Goal: Task Accomplishment & Management: Manage account settings

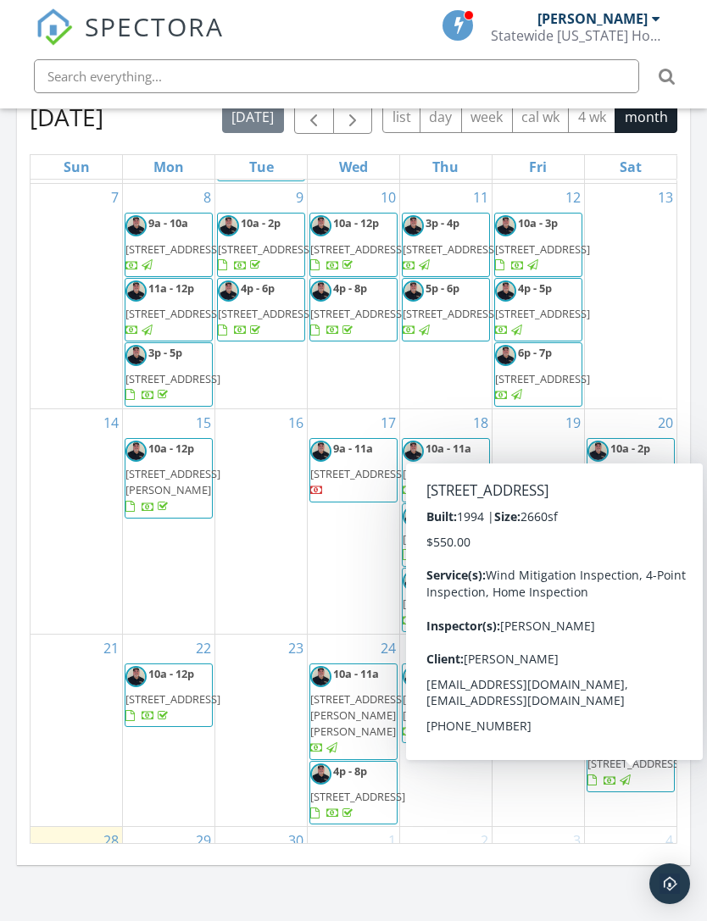
scroll to position [1727, 0]
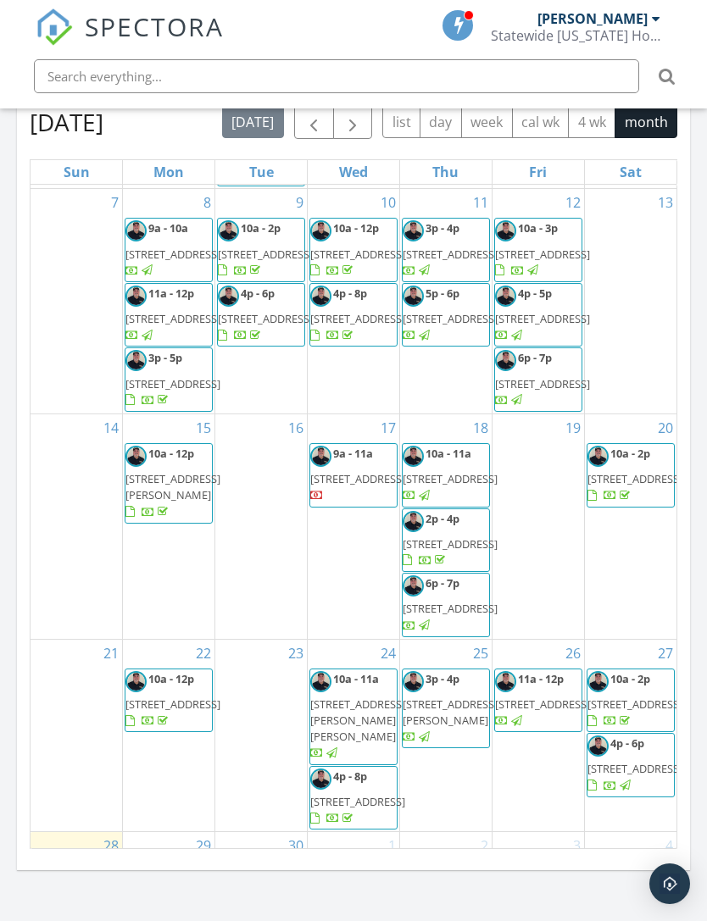
click at [610, 414] on div "13" at bounding box center [631, 301] width 92 height 225
click at [643, 639] on div "20 10a - 2p 1598 SW 19th St, Boca Raton 33486" at bounding box center [631, 526] width 92 height 225
click at [636, 639] on div "20 10a - 2p 1598 SW 19th St, Boca Raton 33486" at bounding box center [631, 526] width 92 height 225
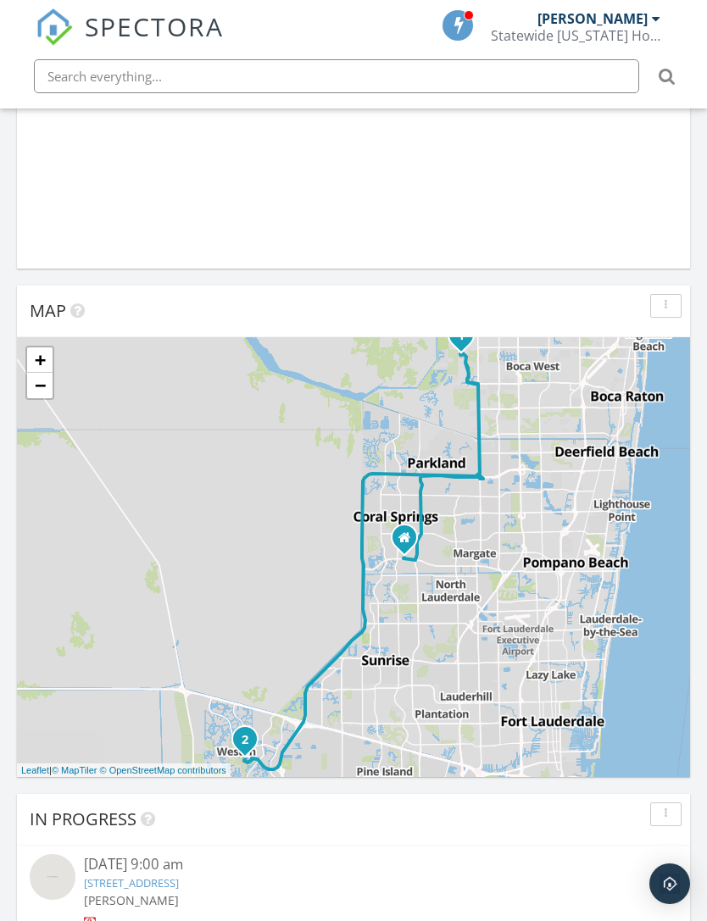
scroll to position [0, 0]
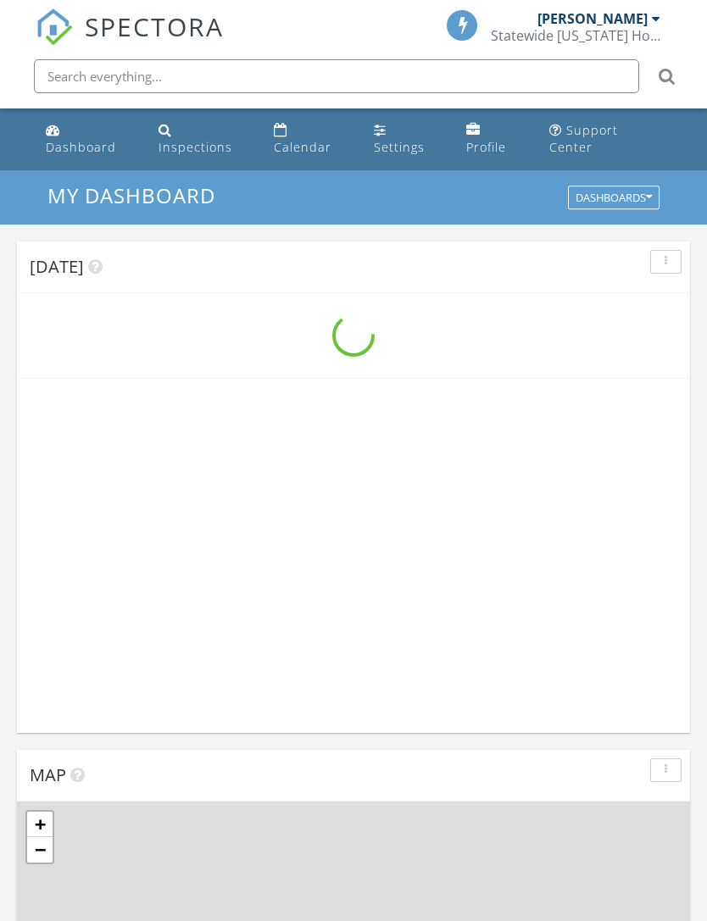
scroll to position [2899, 708]
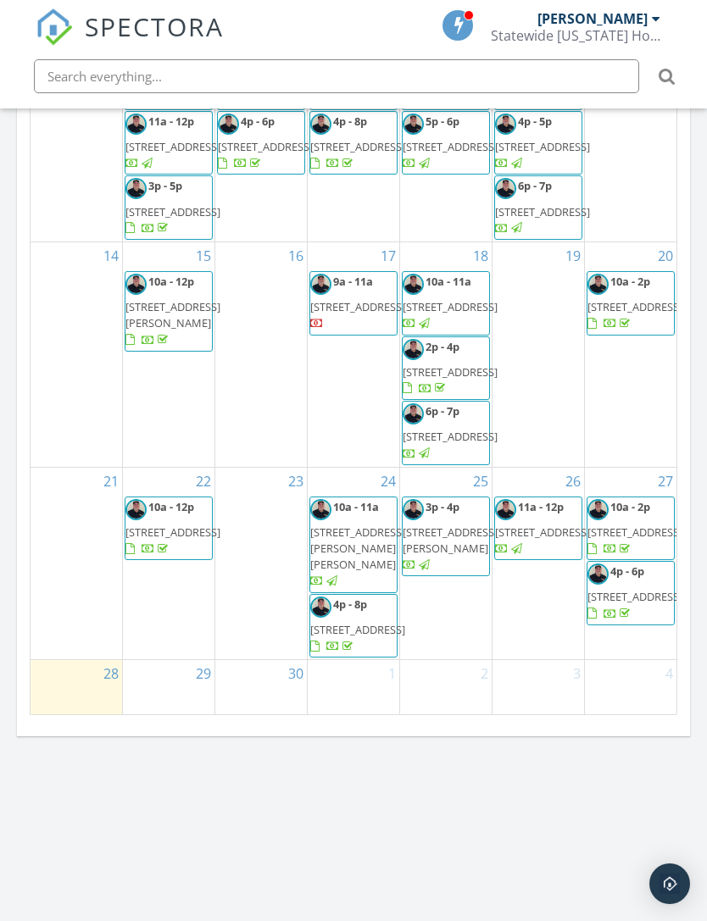
scroll to position [268, 0]
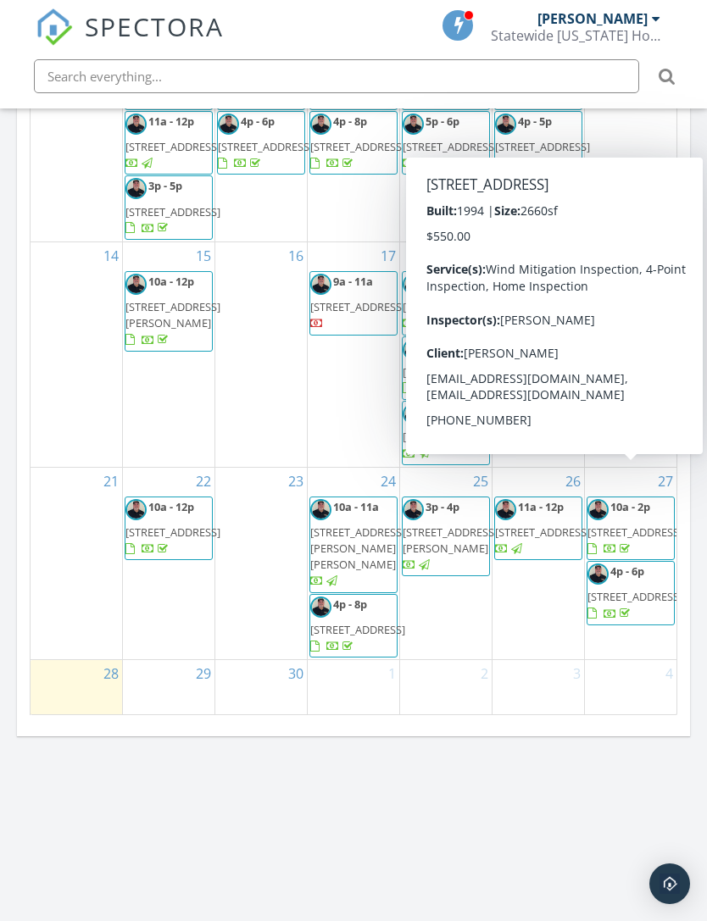
click at [625, 529] on span "19162 Cloister Lake Ln, Boca Raton 33498" at bounding box center [634, 532] width 95 height 15
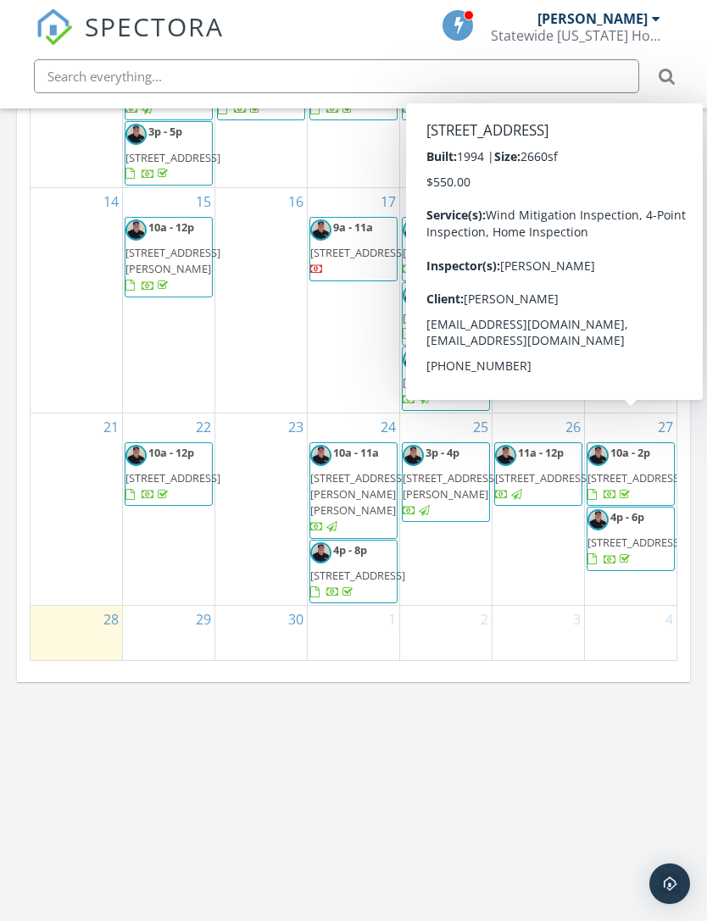
click at [525, 575] on div "26 11a - 12p 1731 SW Cloverleaf St, Port St. Lucie 34953" at bounding box center [538, 510] width 92 height 192
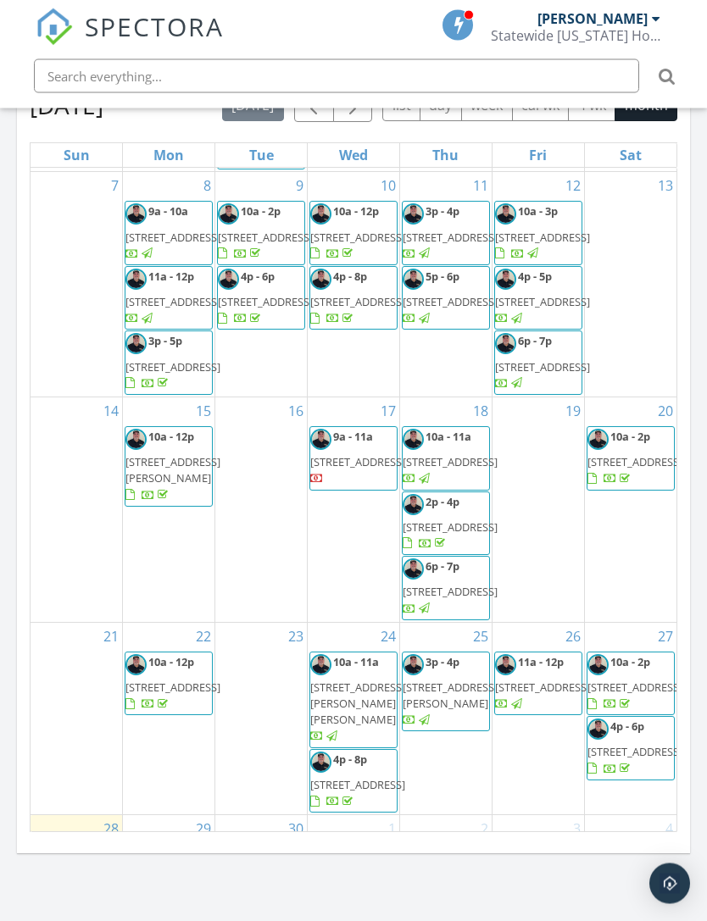
scroll to position [1783, 0]
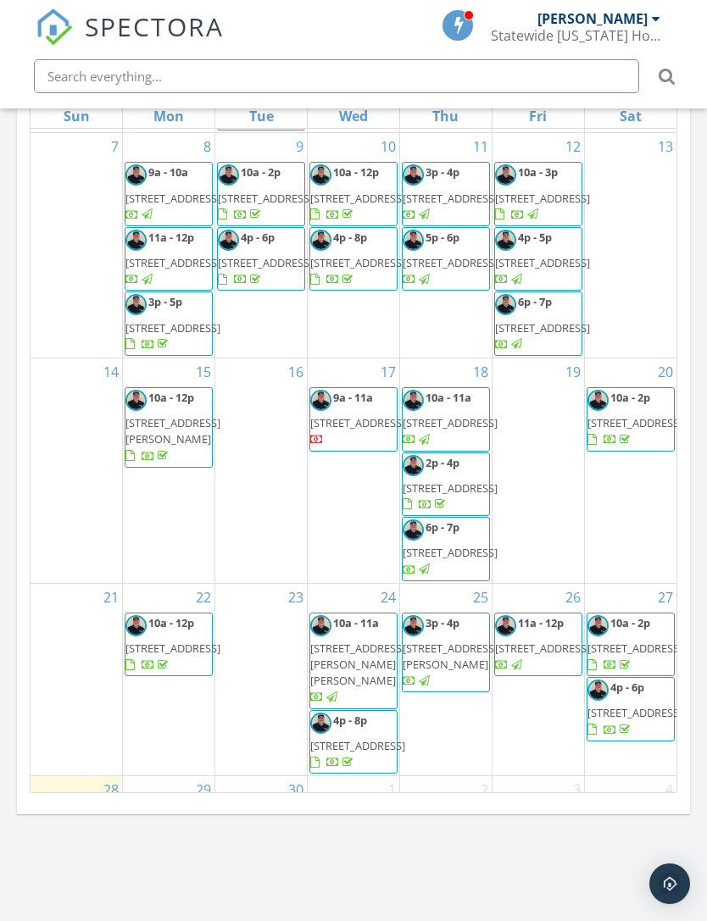
click at [636, 583] on div "20 10a - 2p 1598 SW 19th St, Boca Raton 33486" at bounding box center [631, 470] width 92 height 225
click at [631, 583] on div "20 10a - 2p 1598 SW 19th St, Boca Raton 33486" at bounding box center [631, 470] width 92 height 225
click at [629, 583] on div "20 10a - 2p 1598 SW 19th St, Boca Raton 33486" at bounding box center [631, 470] width 92 height 225
click at [625, 583] on div "20 10a - 2p 1598 SW 19th St, Boca Raton 33486" at bounding box center [631, 470] width 92 height 225
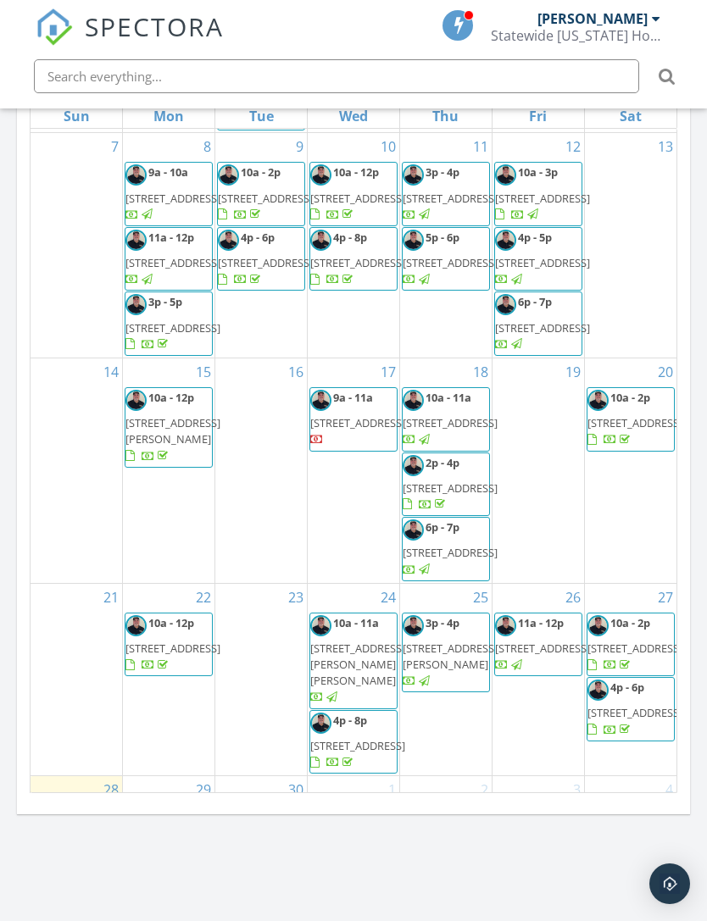
click at [643, 583] on div "20 10a - 2p 1598 SW 19th St, Boca Raton 33486" at bounding box center [631, 470] width 92 height 225
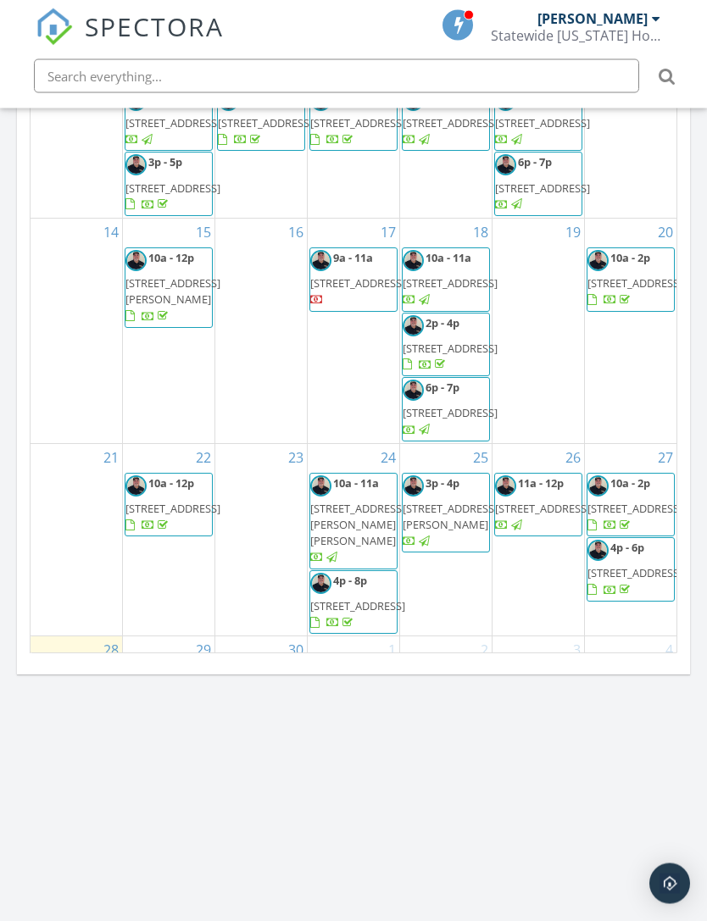
scroll to position [1923, 0]
click at [644, 443] on div "20 10a - 2p 1598 SW 19th St, Boca Raton 33486" at bounding box center [631, 331] width 92 height 225
click at [613, 443] on div "20 10a - 2p 1598 SW 19th St, Boca Raton 33486" at bounding box center [631, 331] width 92 height 225
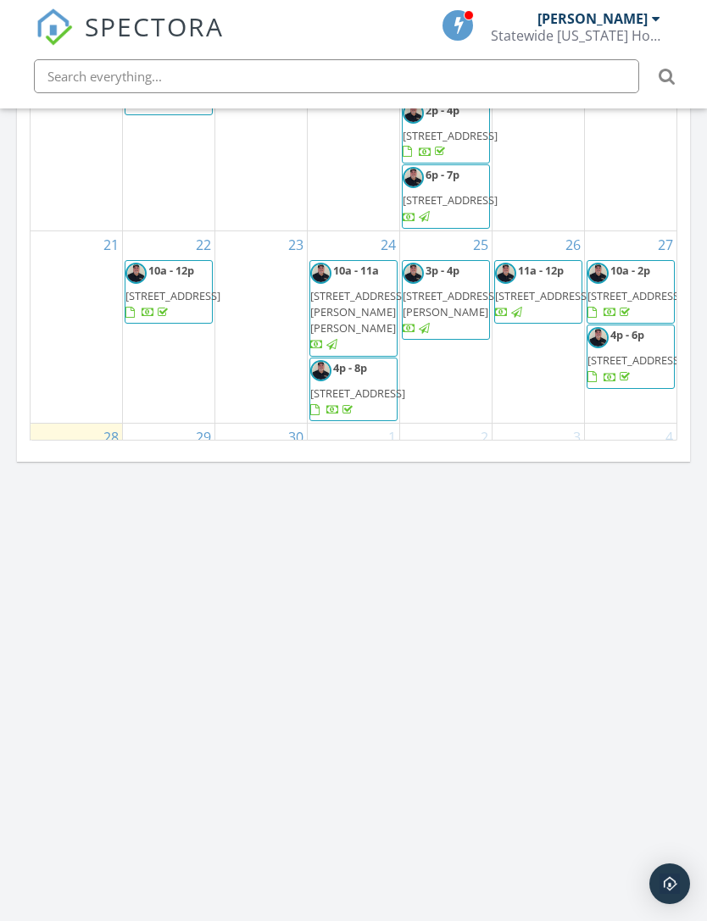
scroll to position [2141, 0]
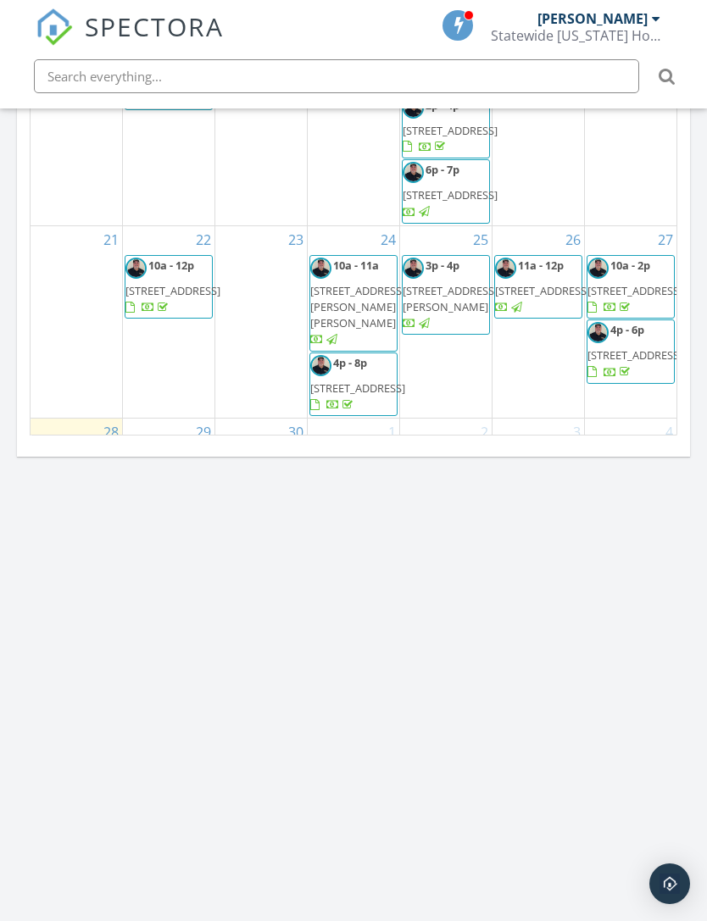
click at [652, 225] on div "20 10a - 2p 1598 SW 19th St, Boca Raton 33486" at bounding box center [631, 113] width 92 height 225
click at [631, 225] on div "20 10a - 2p 1598 SW 19th St, Boca Raton 33486" at bounding box center [631, 113] width 92 height 225
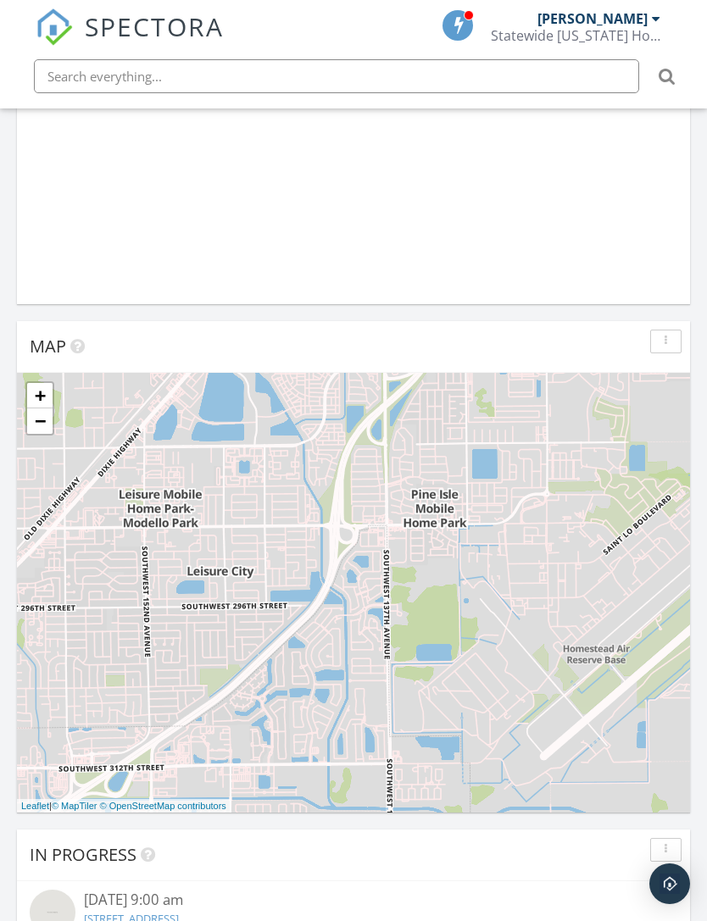
scroll to position [0, 0]
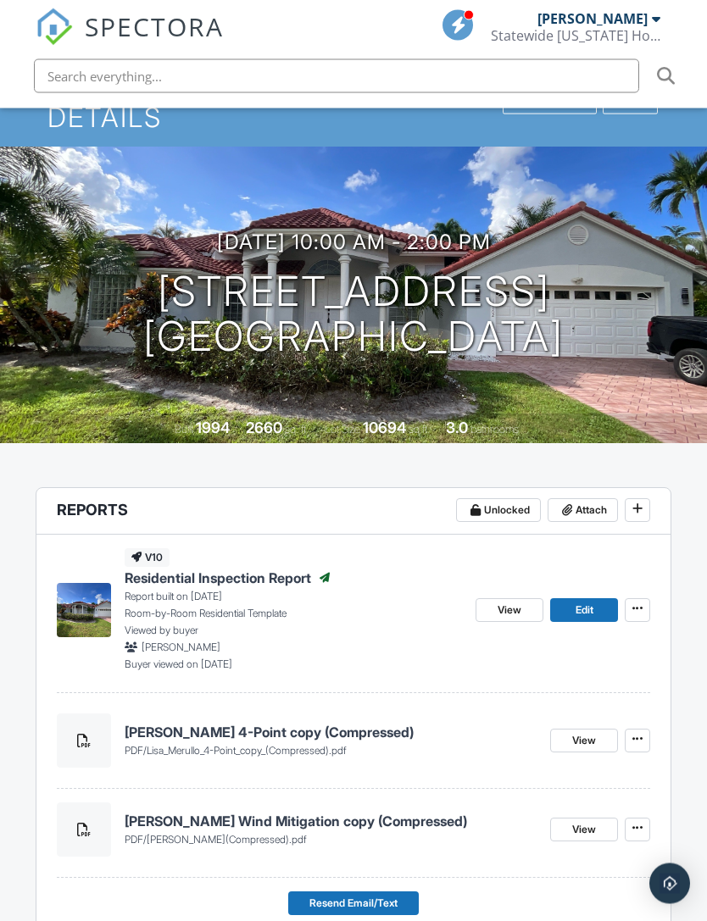
scroll to position [95, 0]
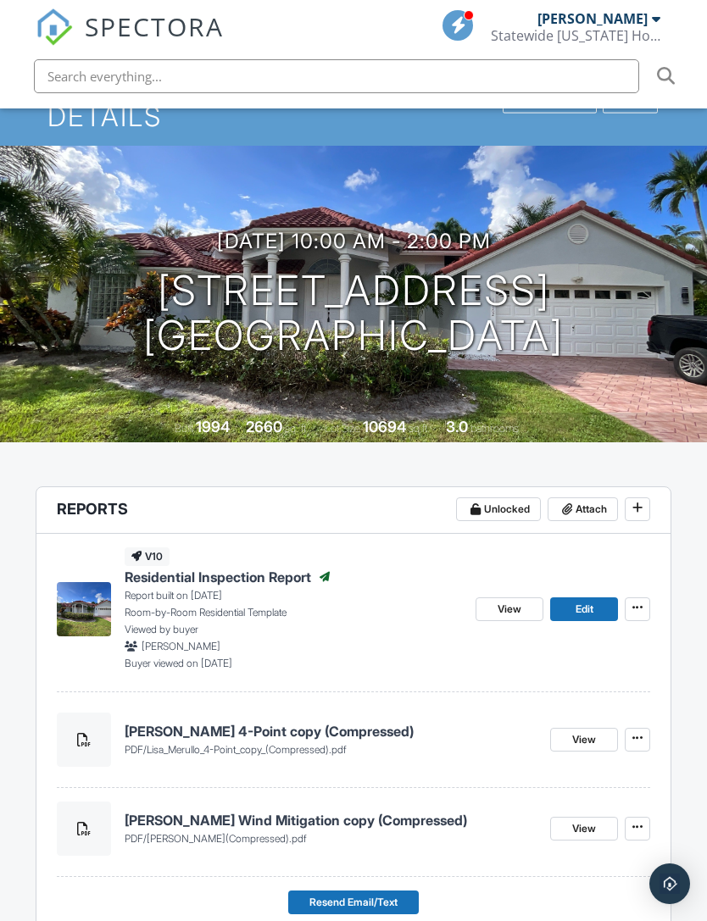
click at [230, 605] on p "Room-by-Room Residential Template" at bounding box center [294, 612] width 338 height 15
click at [197, 588] on p "Report built on 09/26/2025" at bounding box center [294, 595] width 338 height 15
click at [179, 605] on p "Room-by-Room Residential Template" at bounding box center [294, 612] width 338 height 15
click at [184, 568] on span "Residential Inspection Report" at bounding box center [218, 577] width 186 height 19
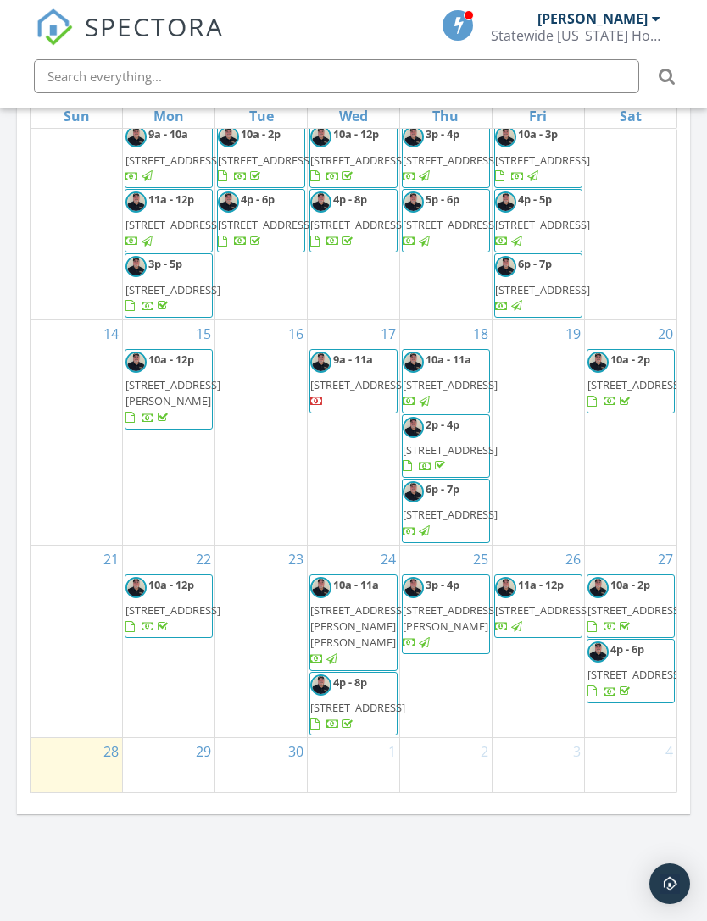
scroll to position [268, 0]
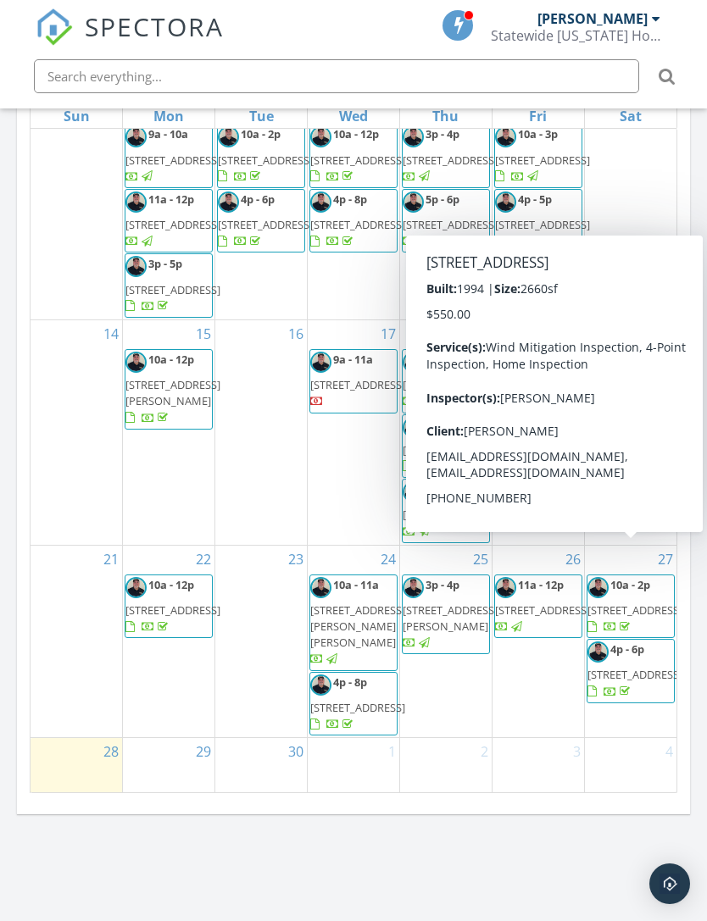
click at [631, 603] on span "[STREET_ADDRESS]" at bounding box center [634, 610] width 95 height 15
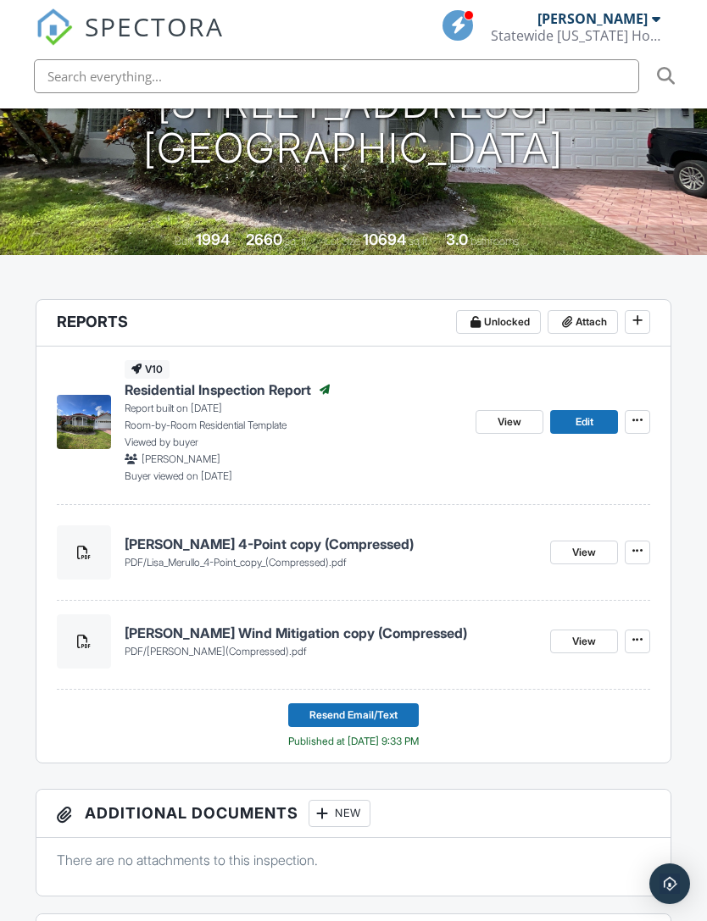
scroll to position [311, 0]
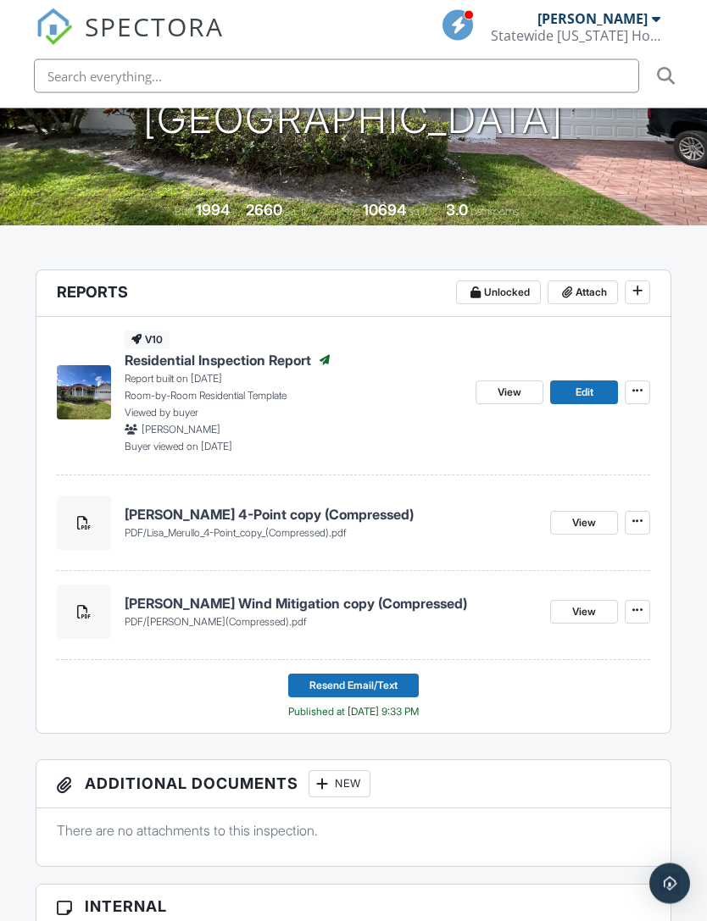
click at [648, 512] on button at bounding box center [637, 524] width 25 height 24
click at [582, 551] on label "Delete" at bounding box center [552, 555] width 175 height 40
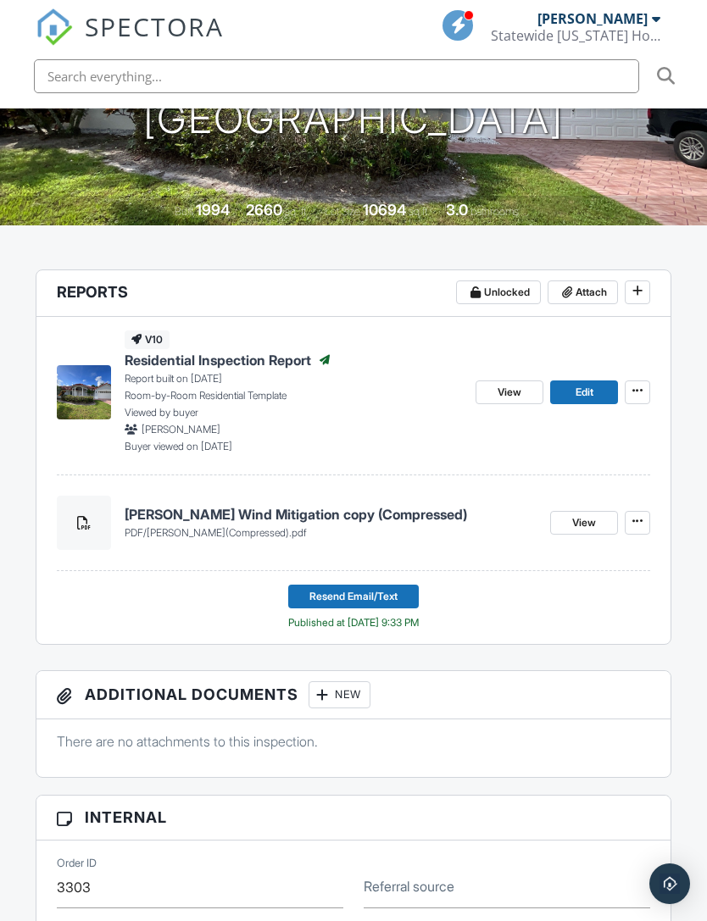
click at [642, 515] on icon at bounding box center [637, 521] width 10 height 12
click at [595, 552] on label "Delete" at bounding box center [552, 555] width 175 height 40
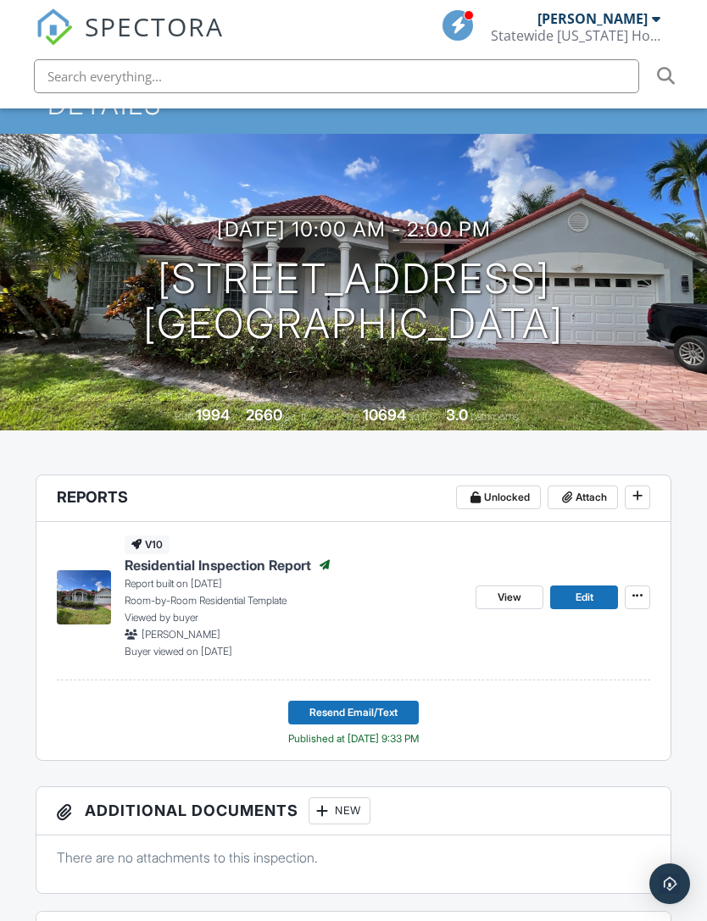
scroll to position [0, 0]
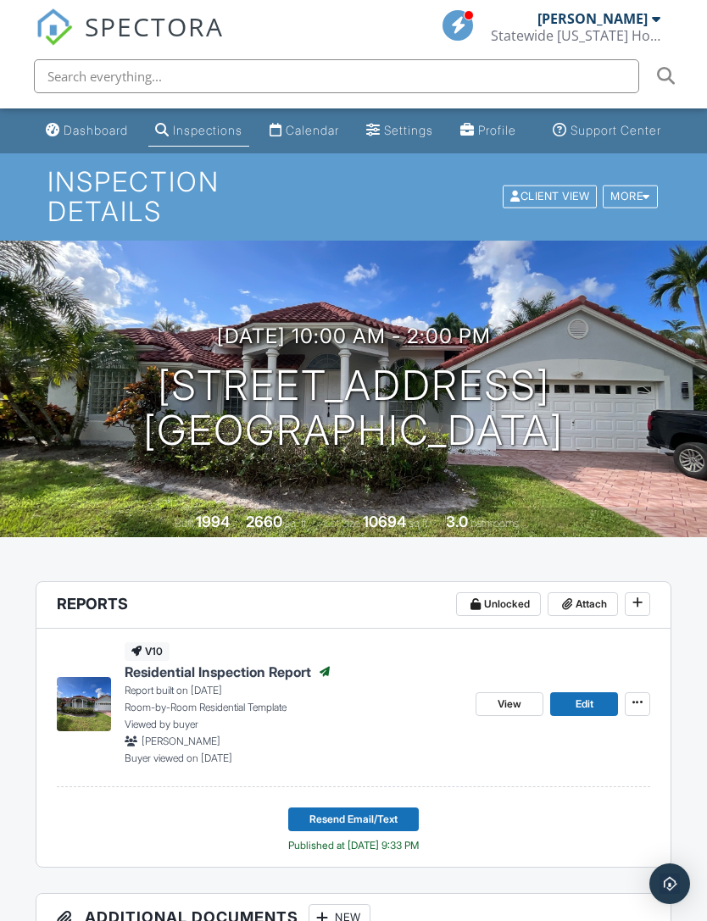
click at [380, 811] on span "Resend Email/Text" at bounding box center [353, 819] width 88 height 17
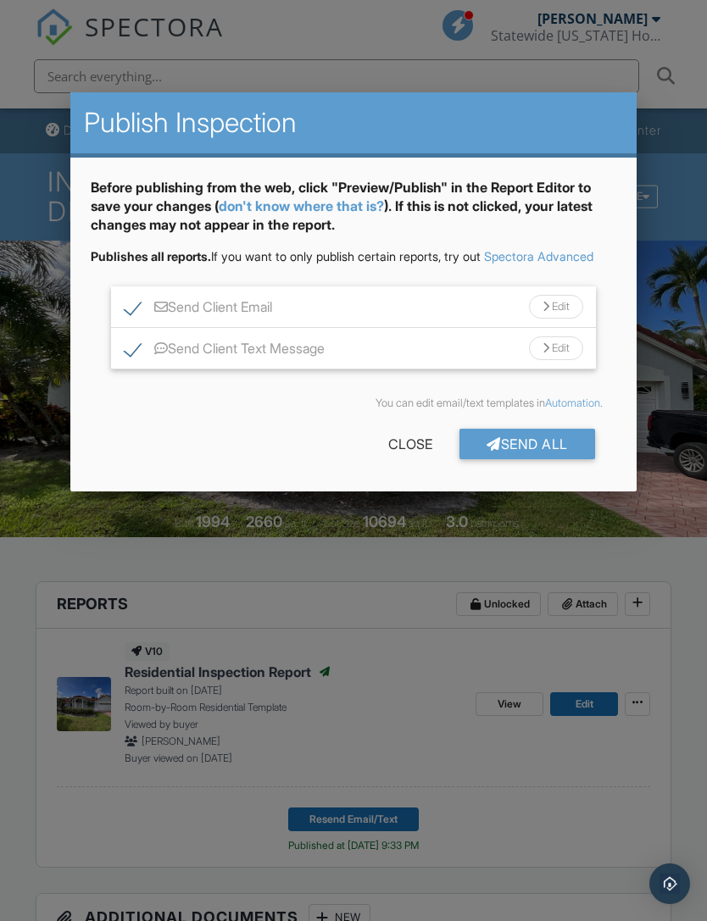
click at [545, 459] on div "Send All" at bounding box center [527, 444] width 136 height 31
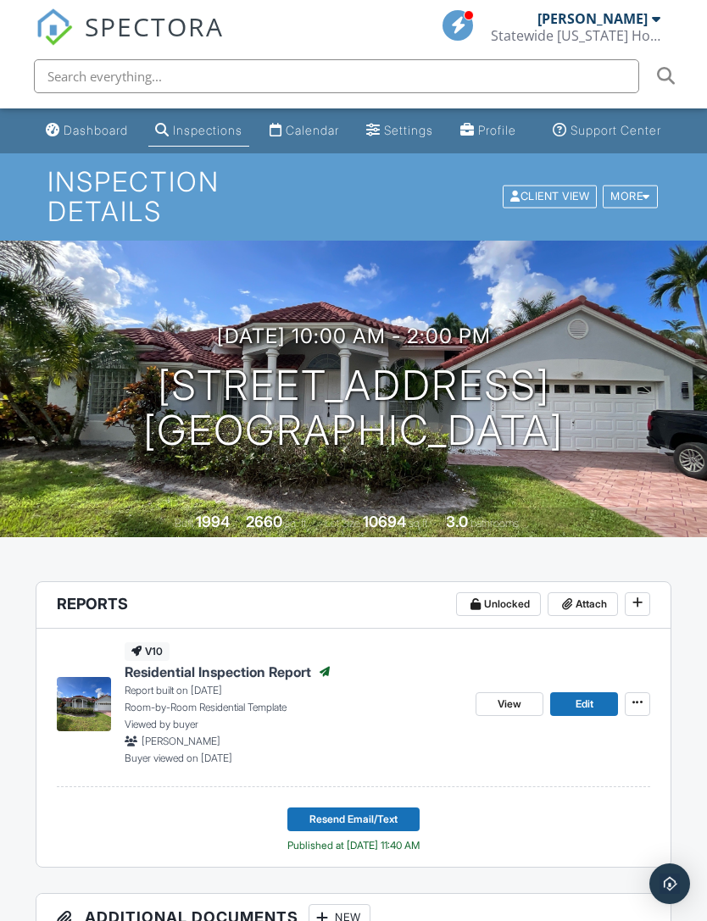
click at [57, 23] on img at bounding box center [54, 26] width 37 height 37
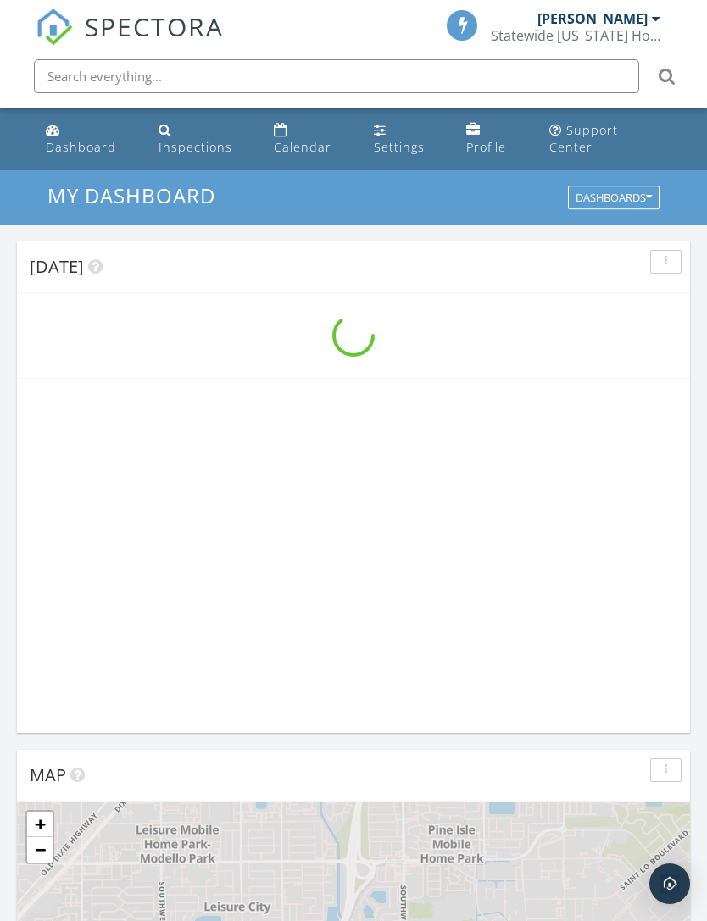
scroll to position [2899, 708]
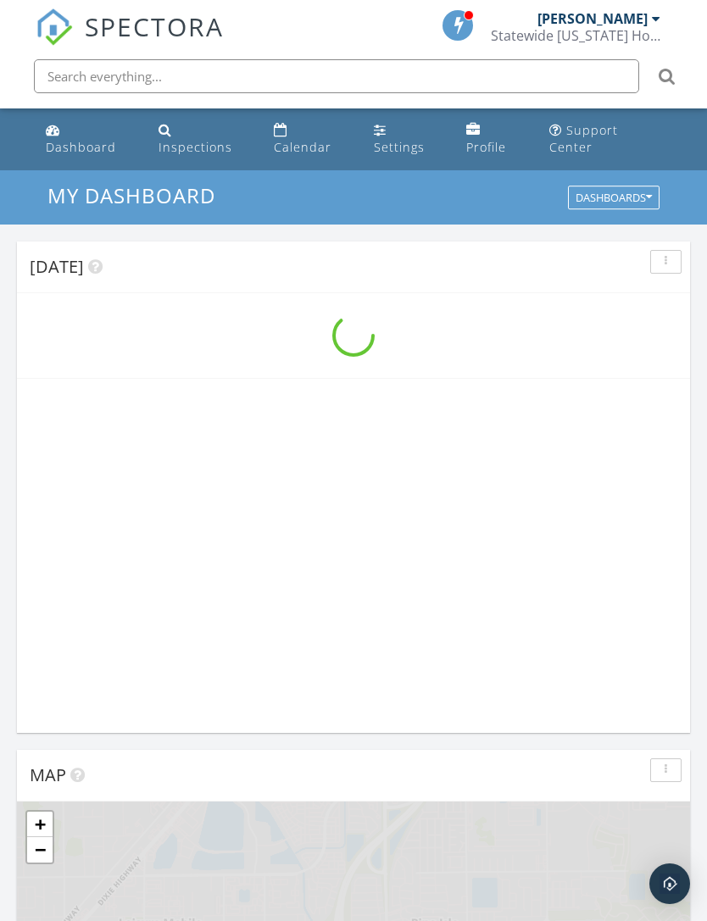
scroll to position [2899, 708]
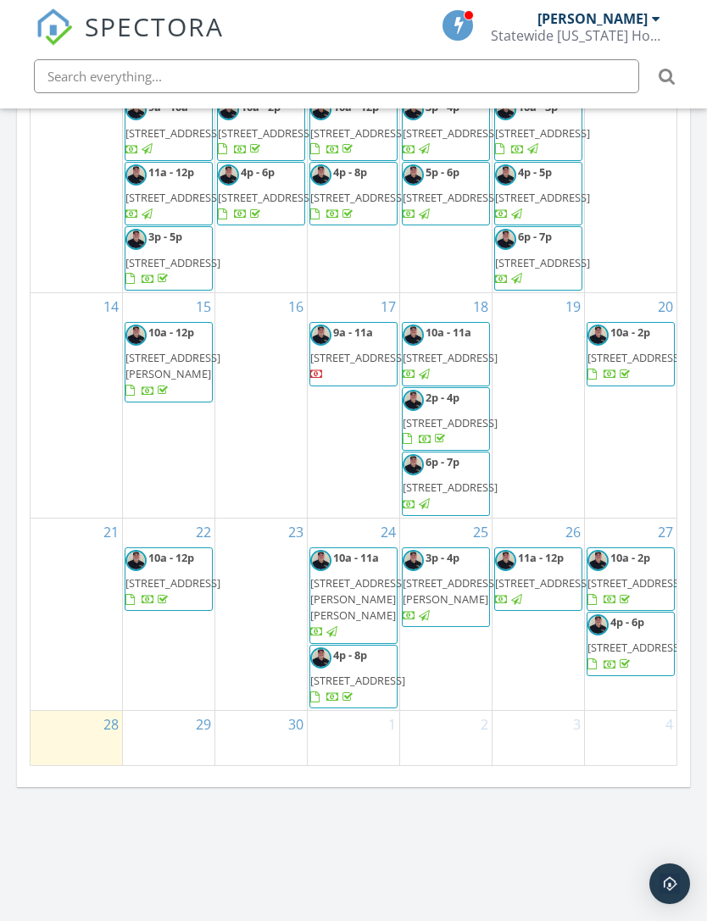
scroll to position [1805, 0]
